Goal: Navigation & Orientation: Find specific page/section

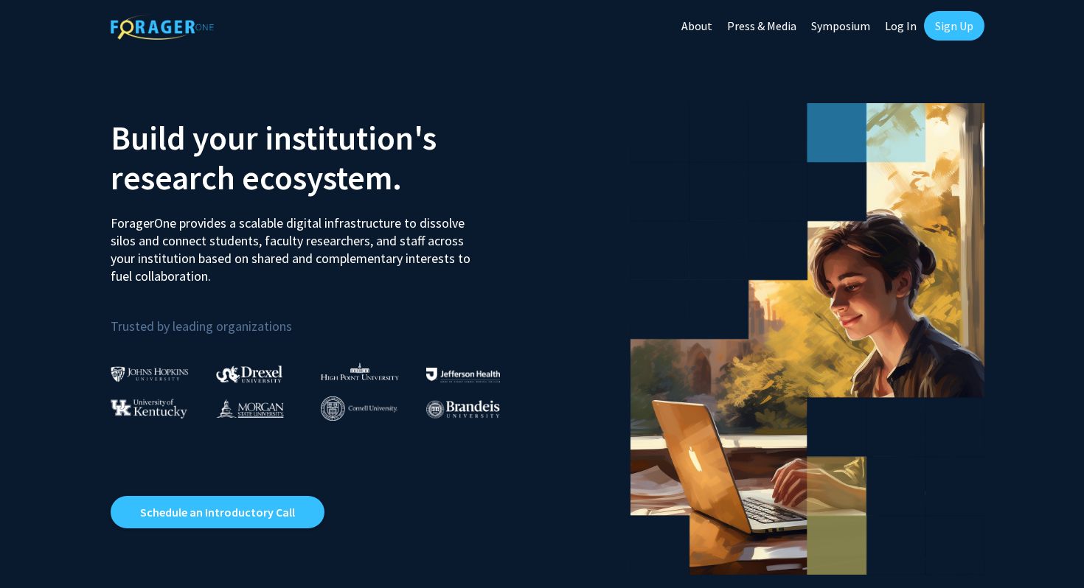
click at [892, 24] on link "Log In" at bounding box center [901, 26] width 46 height 52
select select
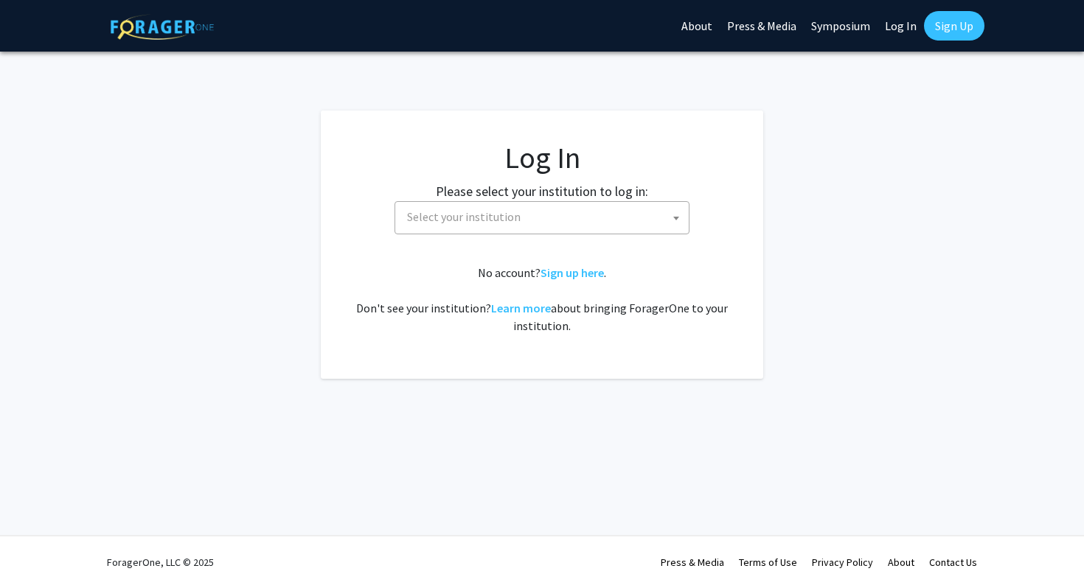
click at [492, 212] on span "Select your institution" at bounding box center [464, 216] width 114 height 15
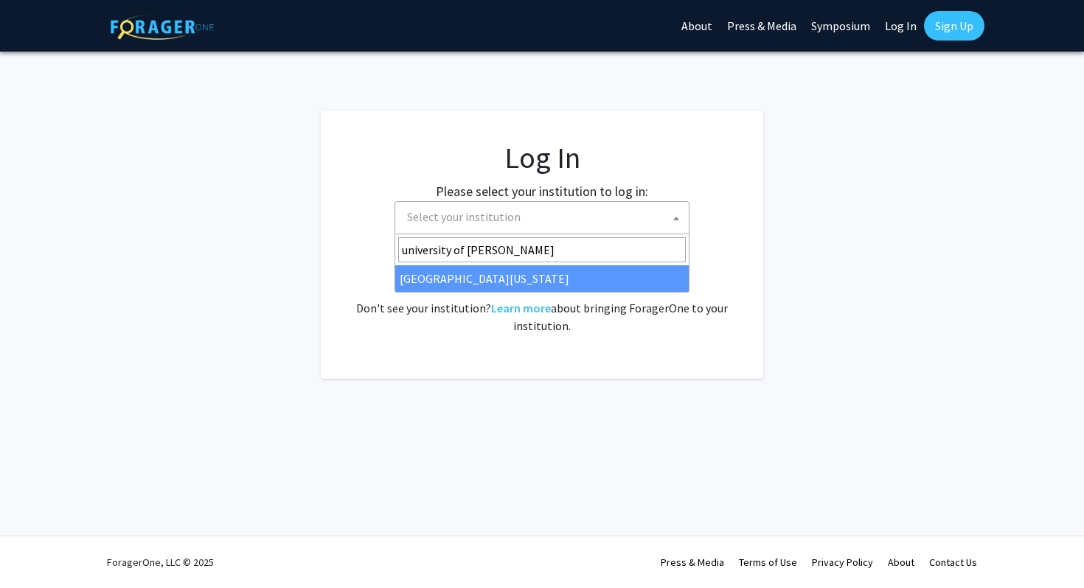
type input "university of [PERSON_NAME]"
select select "13"
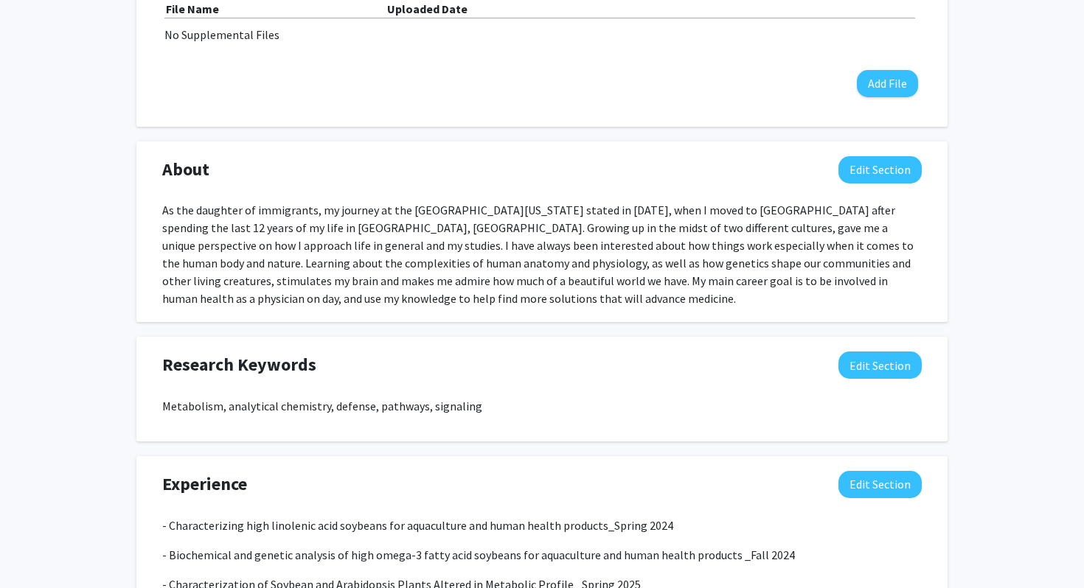
scroll to position [543, 0]
